Goal: Task Accomplishment & Management: Use online tool/utility

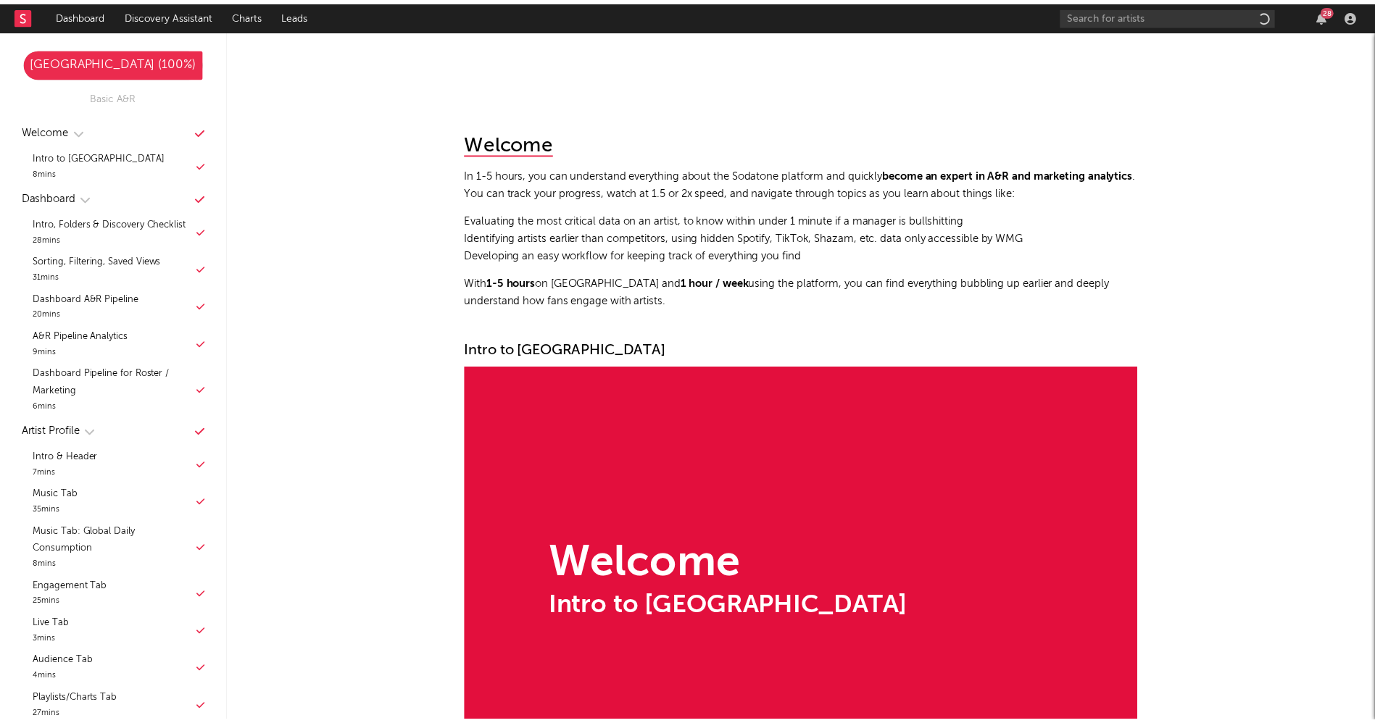
scroll to position [10824, 0]
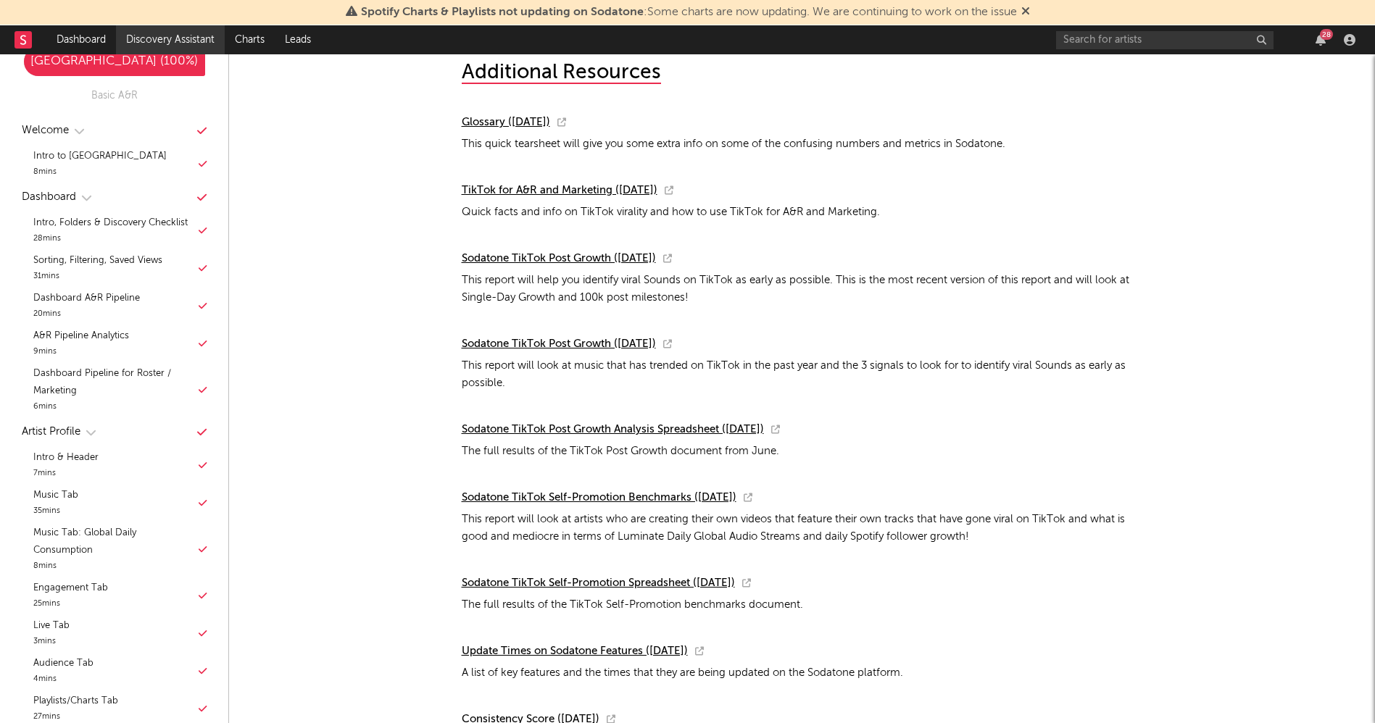
click at [168, 40] on link "Discovery Assistant" at bounding box center [170, 39] width 109 height 29
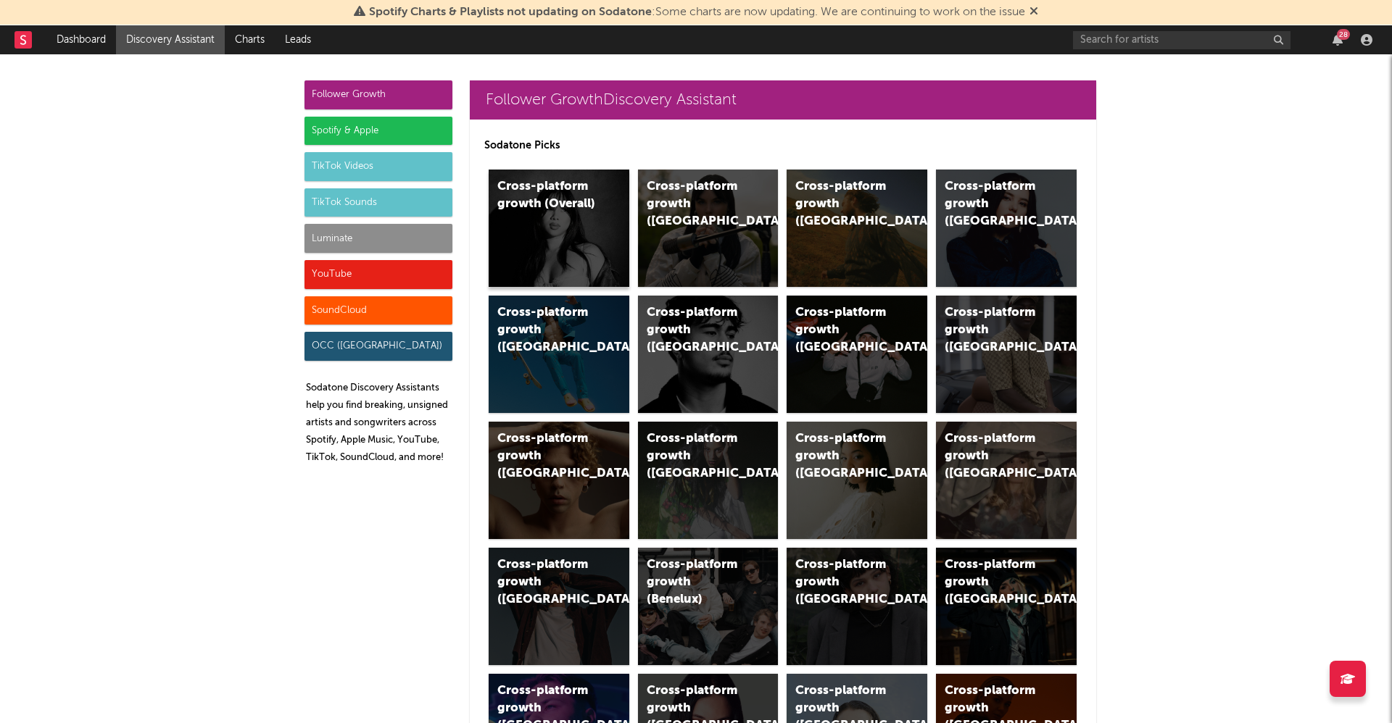
click at [549, 234] on div "Cross-platform growth (Overall)" at bounding box center [559, 228] width 141 height 117
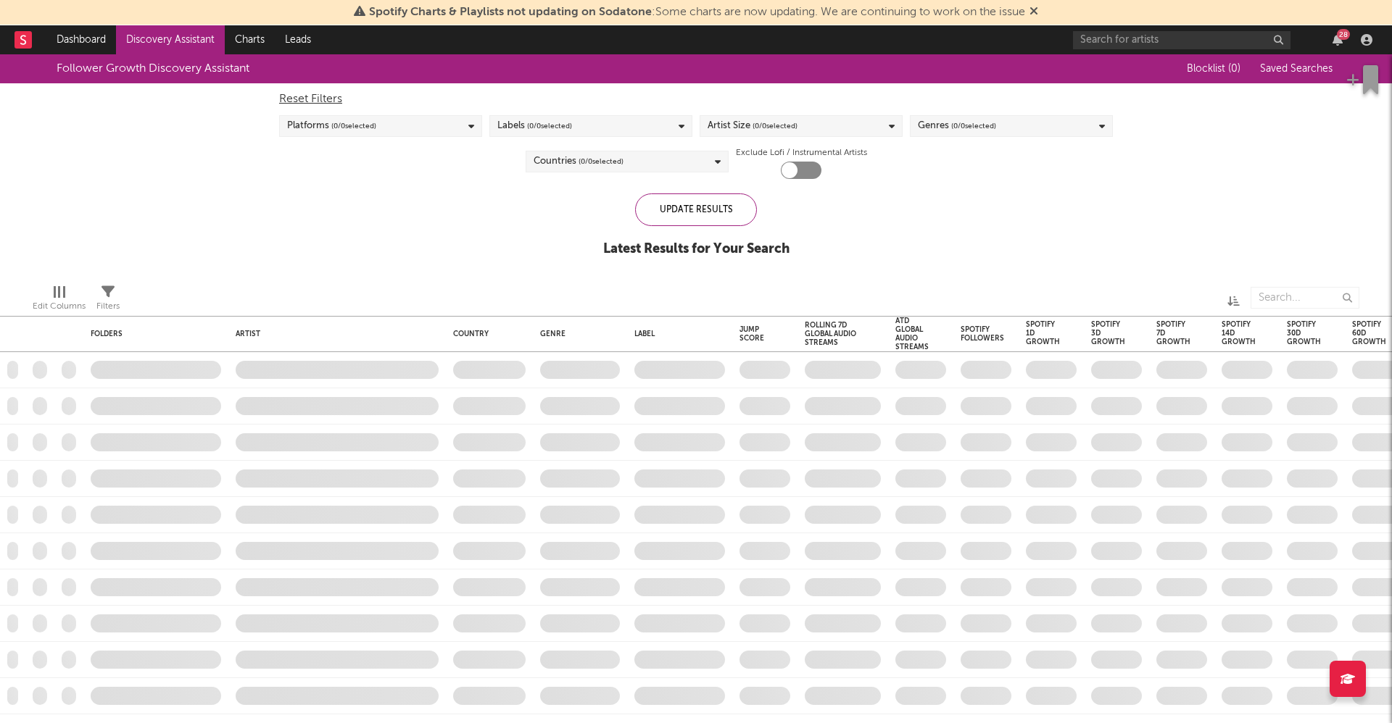
checkbox input "true"
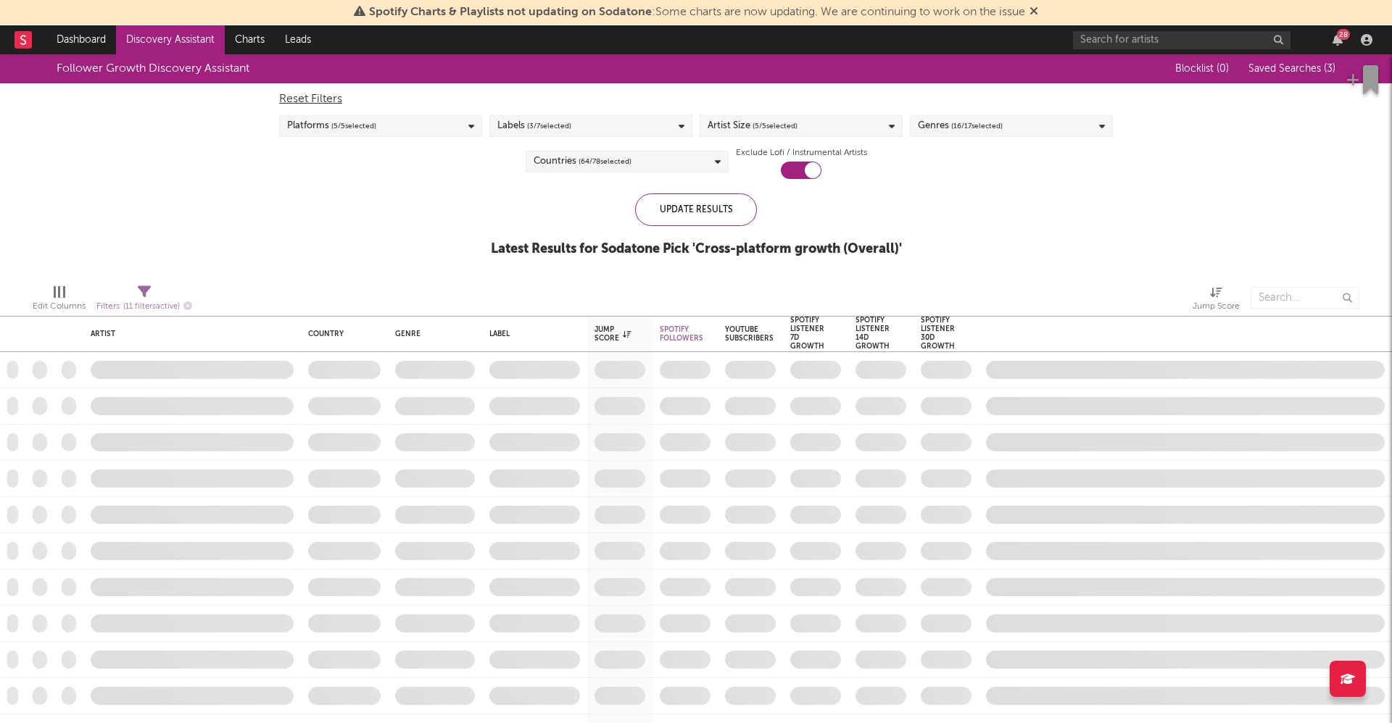
click at [156, 38] on link "Discovery Assistant" at bounding box center [170, 39] width 109 height 29
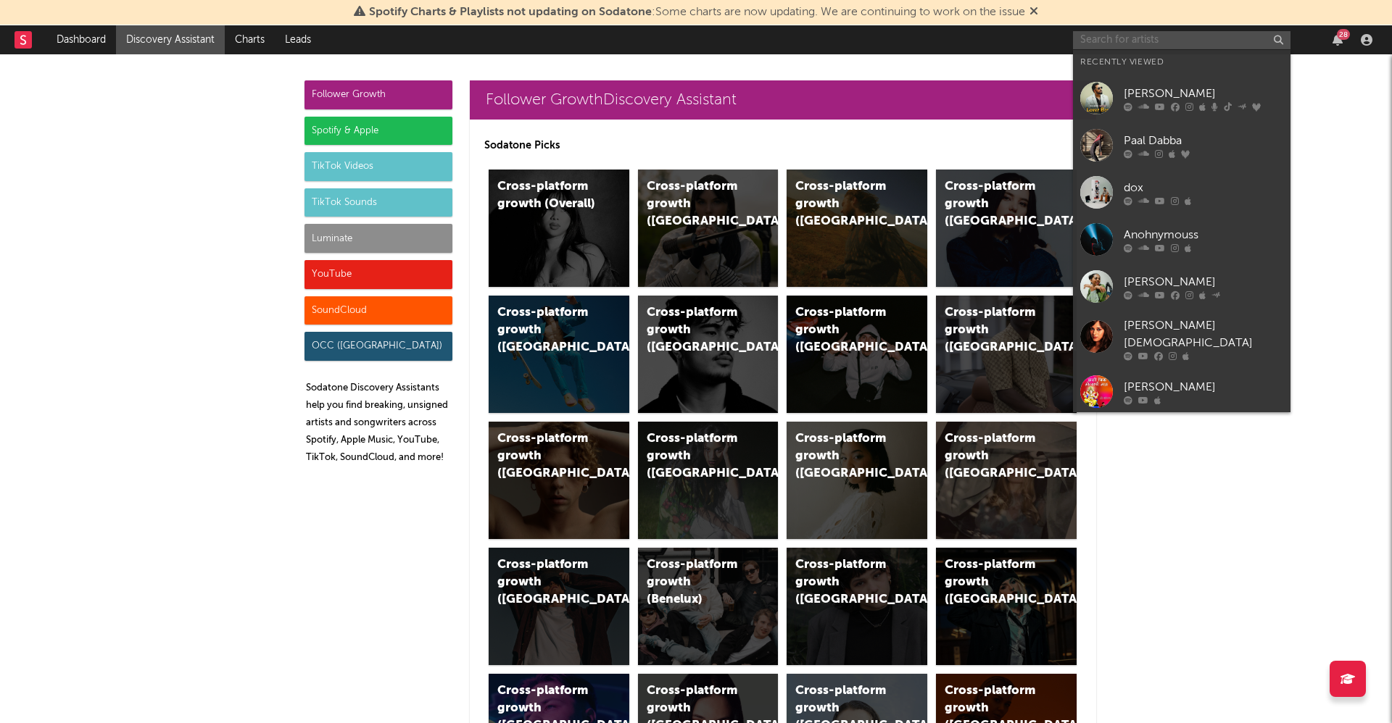
click at [1159, 41] on input "text" at bounding box center [1181, 40] width 217 height 18
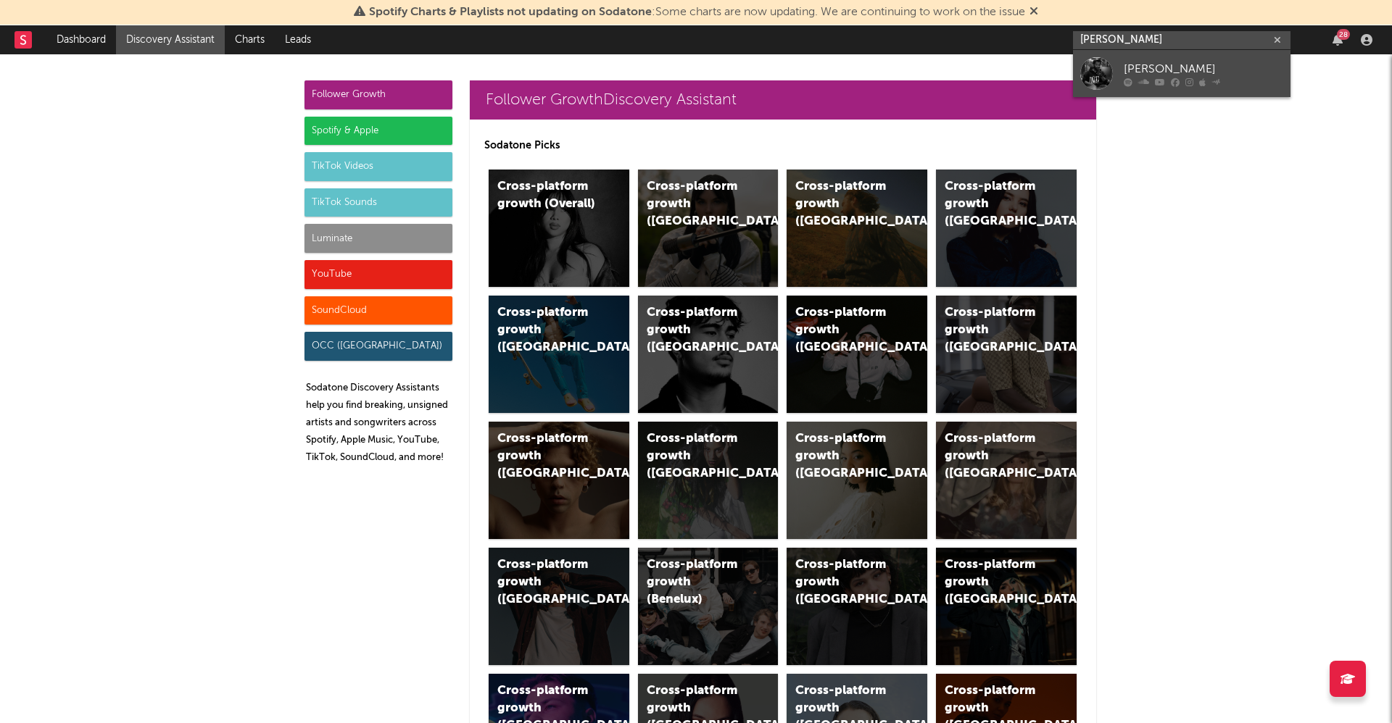
type input "siddharth amit"
click at [1108, 60] on div at bounding box center [1096, 73] width 33 height 33
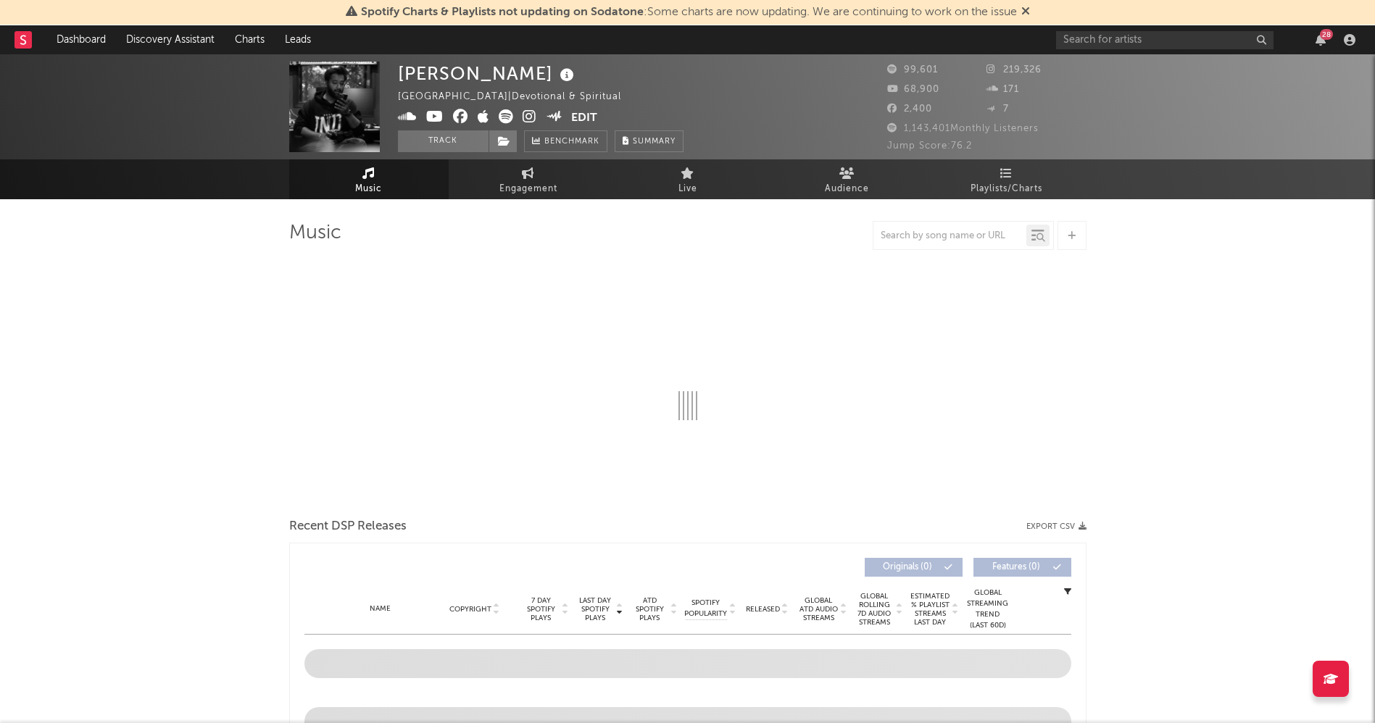
select select "6m"
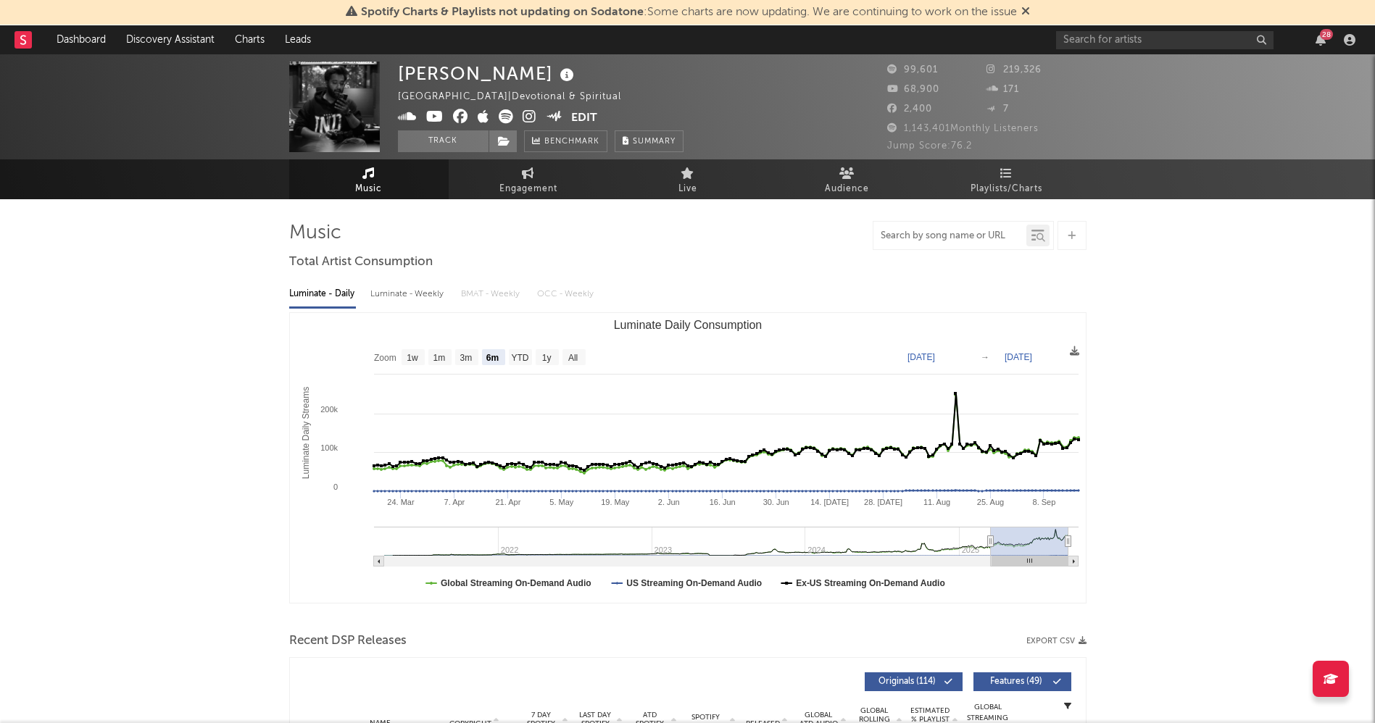
click at [975, 235] on input "text" at bounding box center [950, 237] width 153 height 12
paste input "Aigiri Nandini - Mahishasura Mardini Stotra"
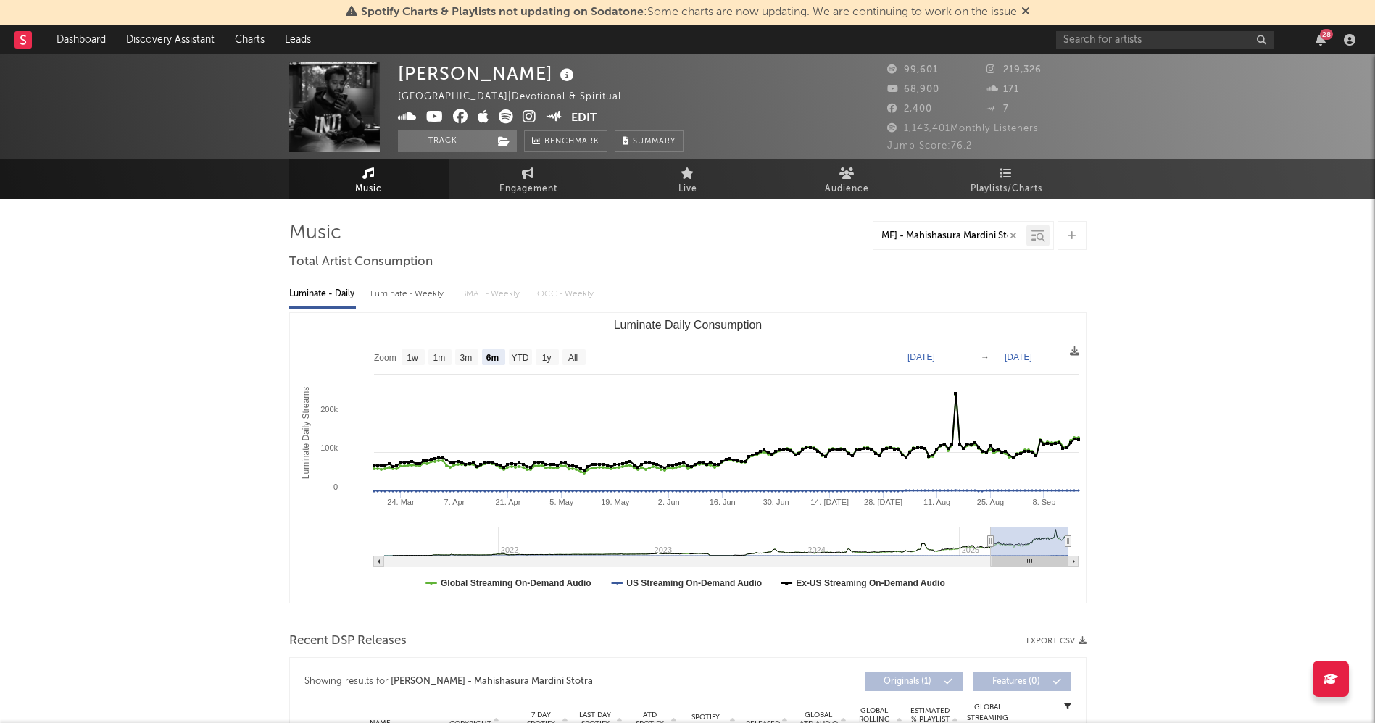
type input "Aigiri Nandini - Mahishasura Mardini Stotra"
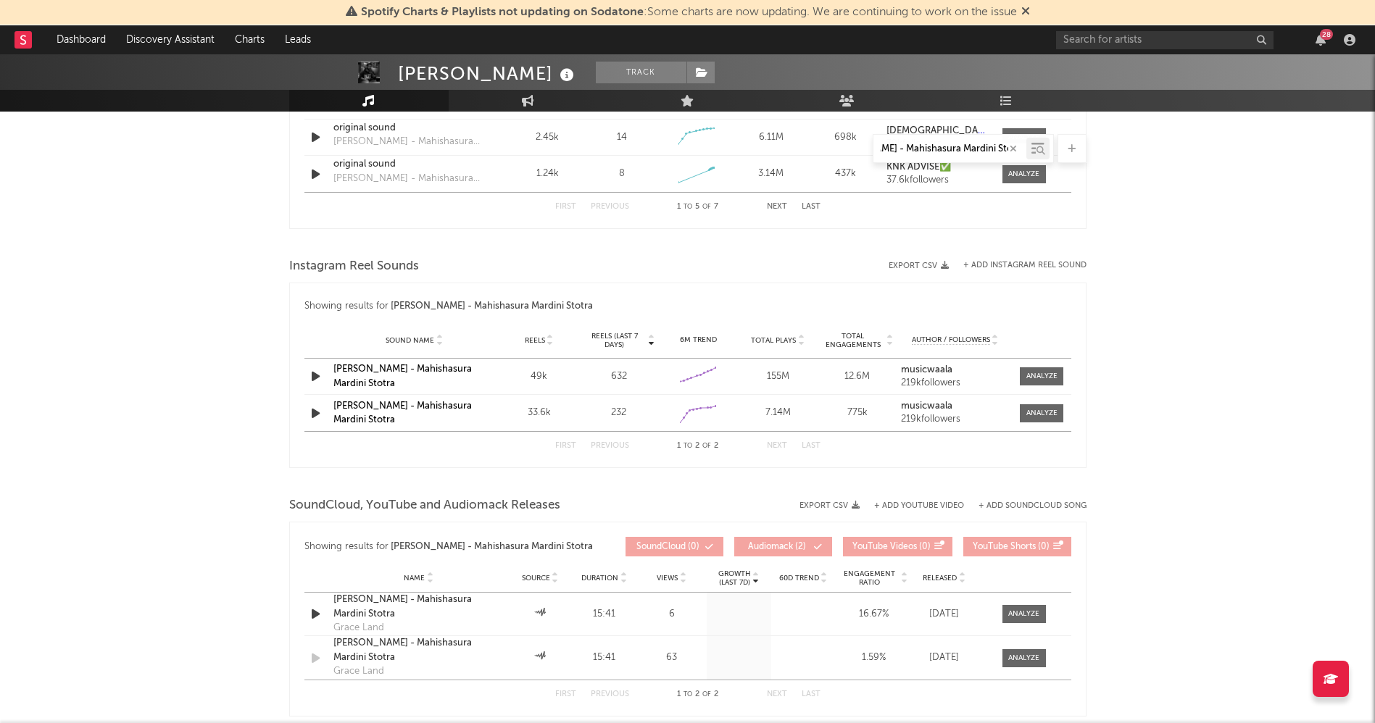
scroll to position [0, 0]
click at [420, 371] on link "Aigiri Nandini - Mahishasura Mardini Stotra" at bounding box center [402, 377] width 138 height 24
click at [407, 408] on link "Aigiri Nandini - Mahishasura Mardini Stotra" at bounding box center [402, 414] width 138 height 24
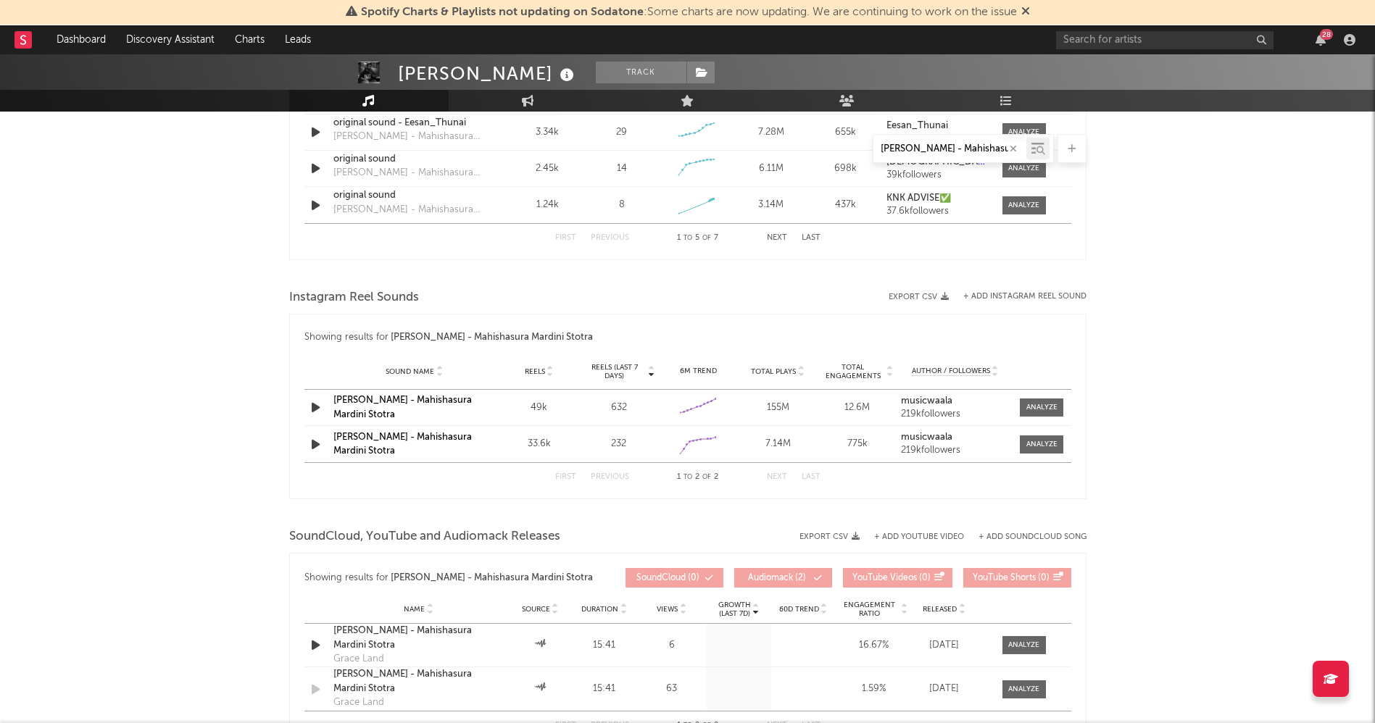
scroll to position [933, 0]
click at [1015, 298] on button "+ Add Instagram Reel Sound" at bounding box center [1024, 298] width 123 height 8
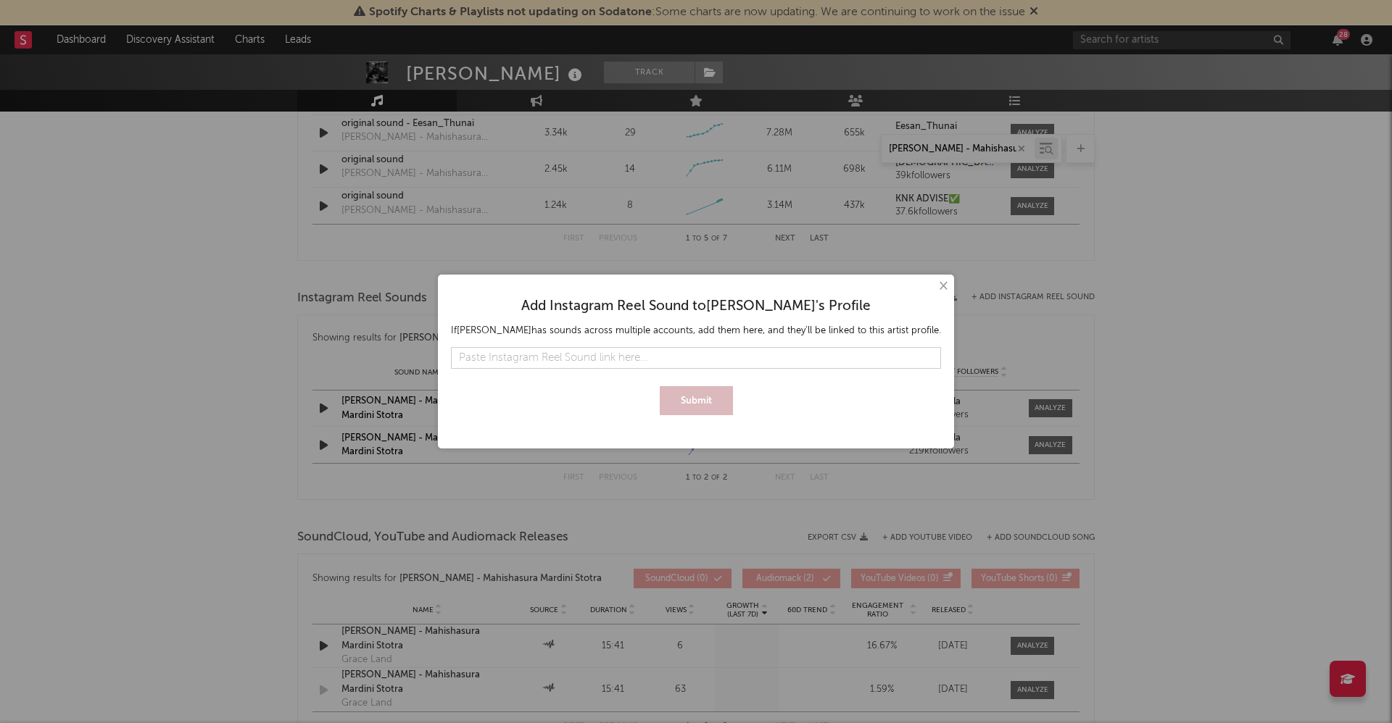
click at [950, 289] on button "×" at bounding box center [942, 286] width 16 height 16
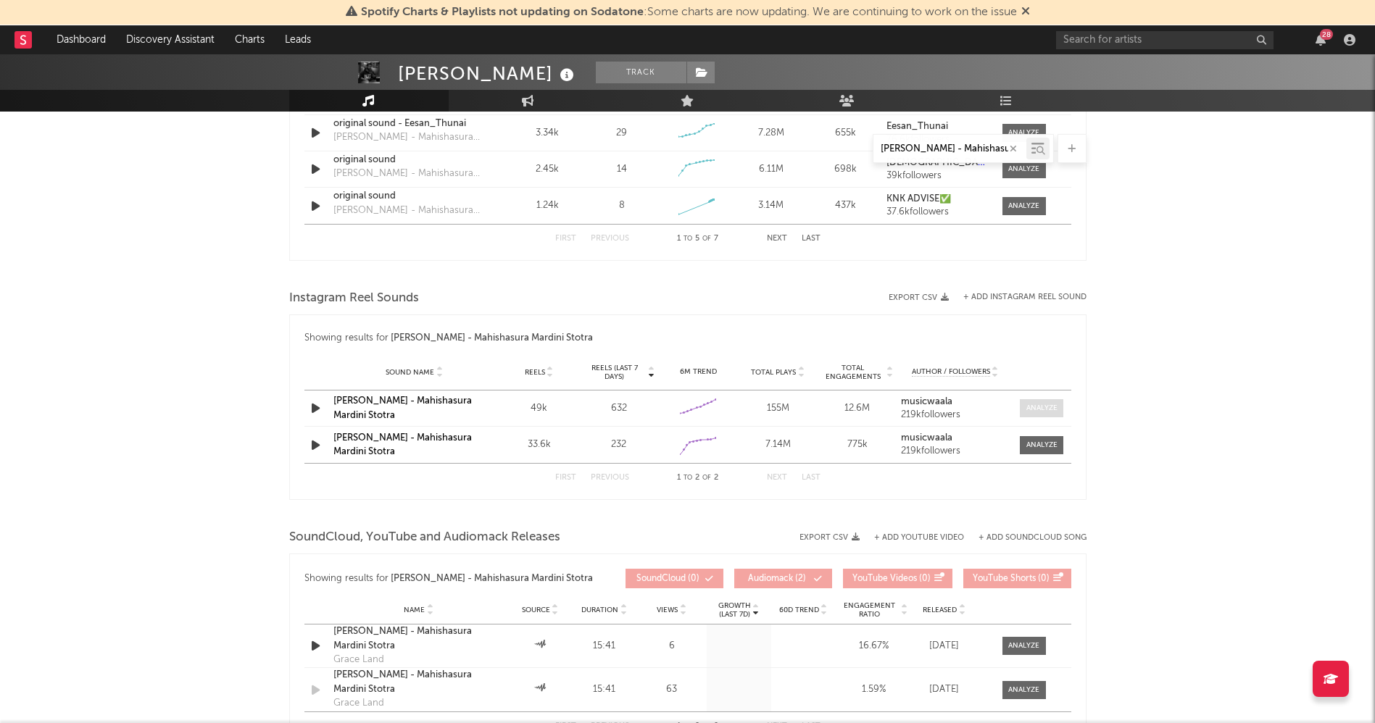
click at [1039, 409] on div at bounding box center [1041, 408] width 31 height 11
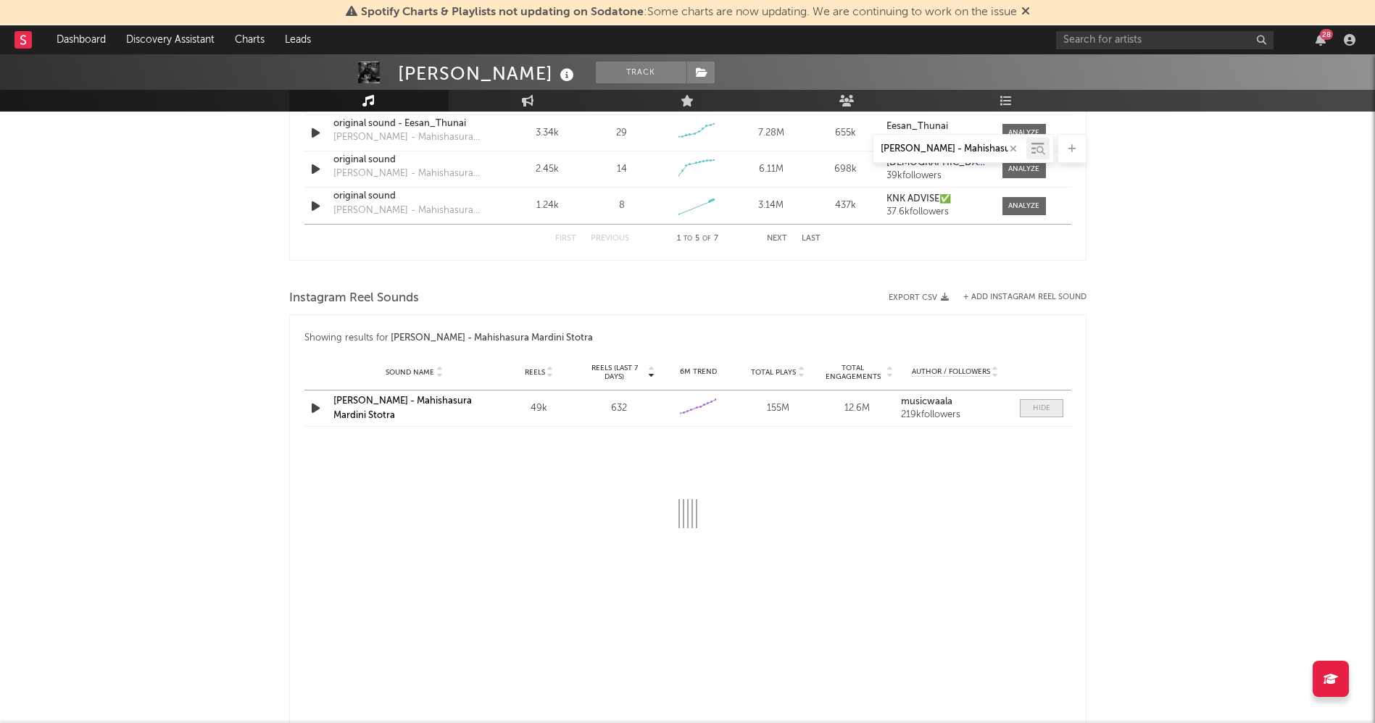
select select "6m"
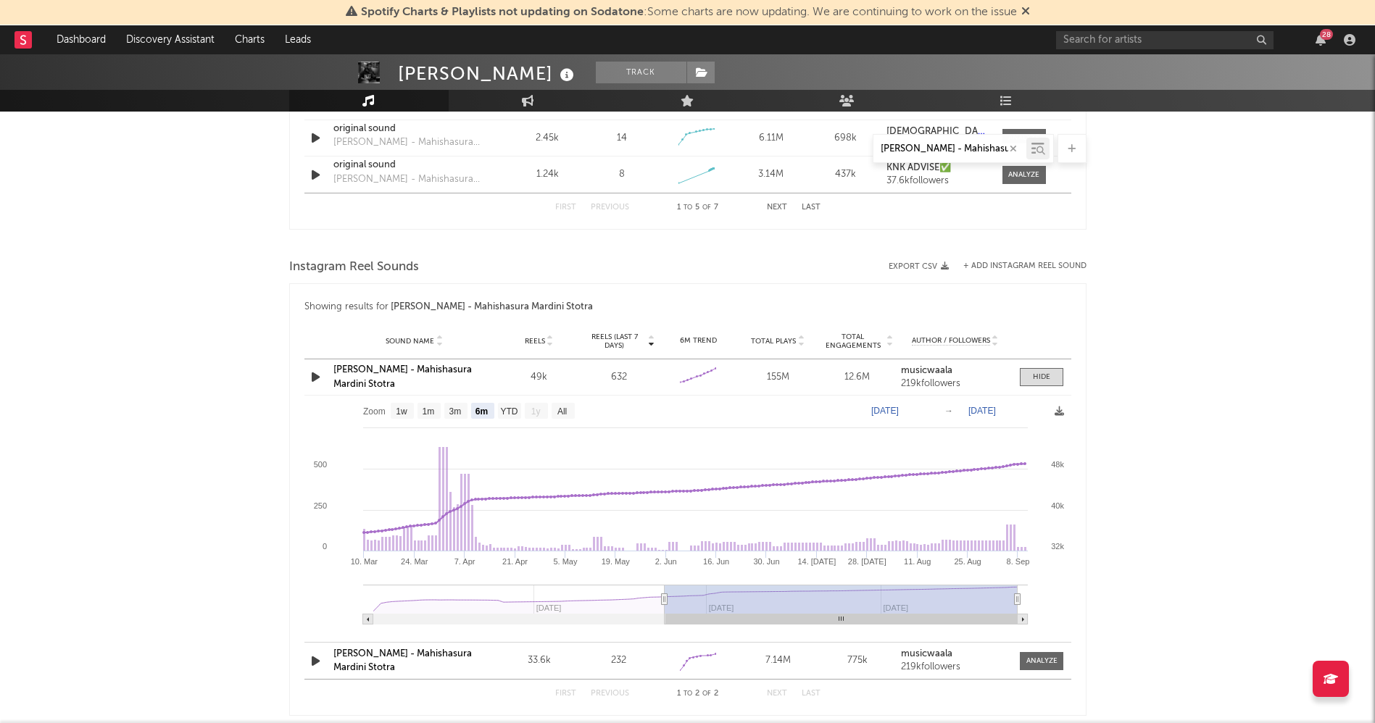
scroll to position [962, 0]
click at [1041, 378] on div at bounding box center [1041, 379] width 17 height 11
